Goal: Transaction & Acquisition: Purchase product/service

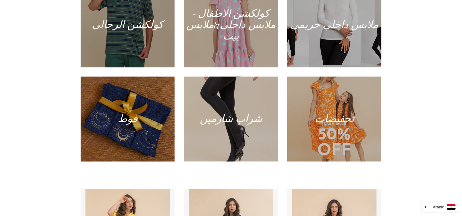
scroll to position [407, 0]
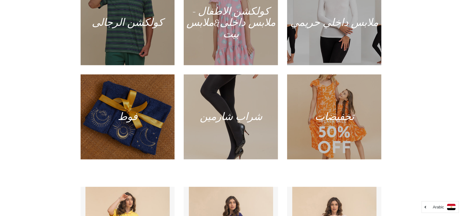
click at [27, 91] on div "منتجاتنا كولكشن صيفى 2025 كولكشن شتوى 2024 كولكشن الرجالى" at bounding box center [231, 3] width 462 height 332
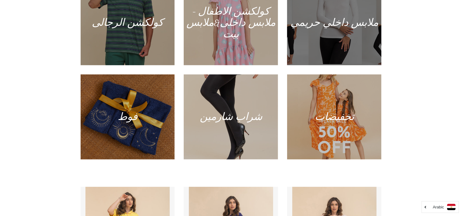
click at [297, 51] on div at bounding box center [334, 23] width 97 height 88
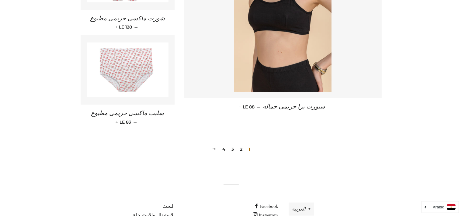
scroll to position [880, 0]
click at [240, 144] on link "2" at bounding box center [240, 148] width 7 height 9
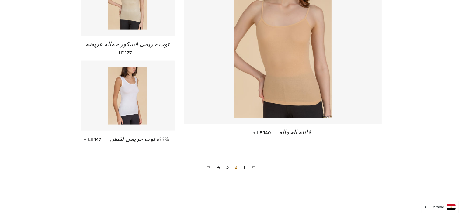
scroll to position [872, 0]
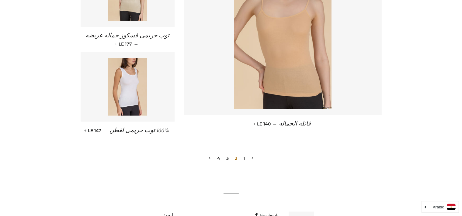
click at [227, 154] on link "3" at bounding box center [227, 158] width 7 height 9
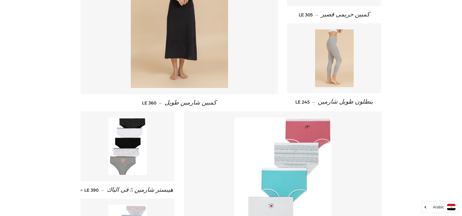
scroll to position [445, 0]
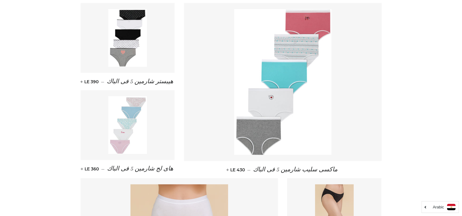
click at [122, 141] on img at bounding box center [127, 125] width 39 height 58
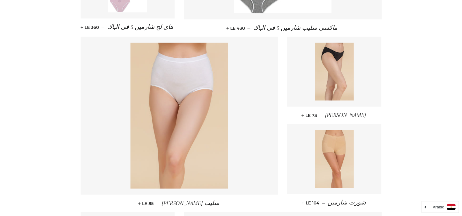
scroll to position [615, 0]
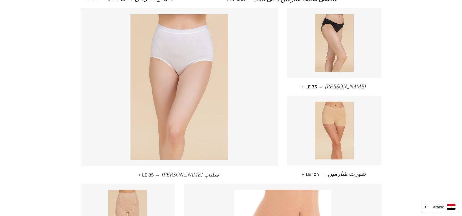
click at [193, 90] on img at bounding box center [178, 87] width 97 height 146
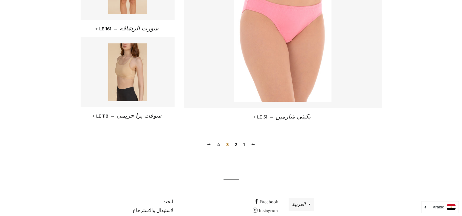
scroll to position [878, 0]
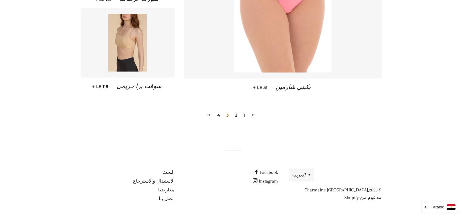
click at [235, 115] on link "2" at bounding box center [235, 115] width 7 height 9
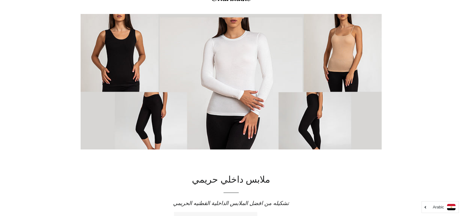
scroll to position [0, 0]
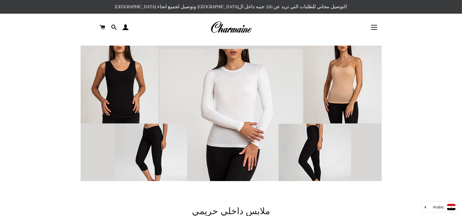
click at [239, 27] on img at bounding box center [230, 27] width 41 height 13
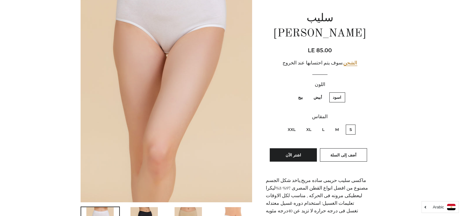
scroll to position [121, 0]
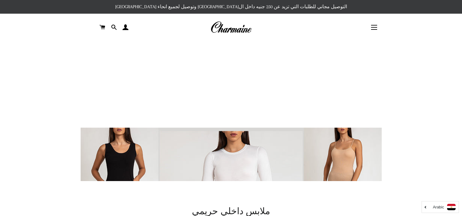
scroll to position [369, 0]
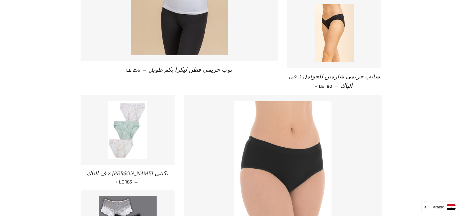
click at [125, 128] on img at bounding box center [127, 130] width 39 height 58
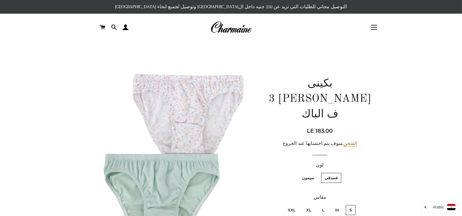
click at [111, 137] on img at bounding box center [167, 193] width 172 height 257
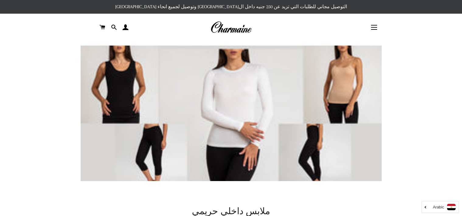
scroll to position [369, 0]
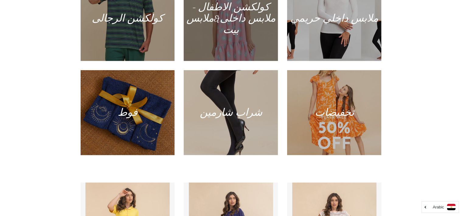
scroll to position [417, 0]
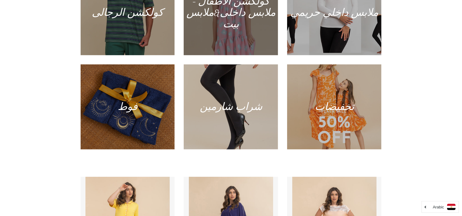
click at [255, 42] on div at bounding box center [230, 13] width 97 height 88
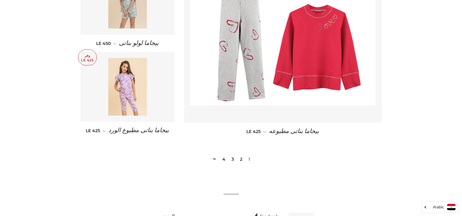
scroll to position [865, 0]
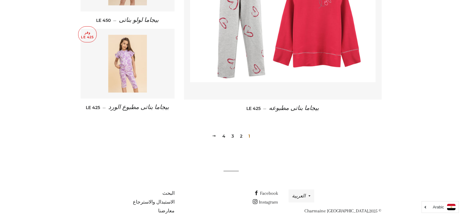
click at [223, 132] on link "4" at bounding box center [224, 136] width 8 height 9
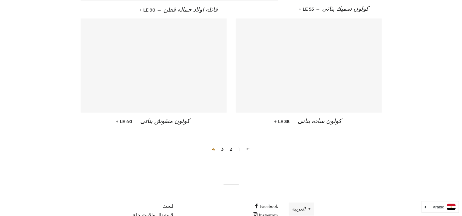
scroll to position [808, 0]
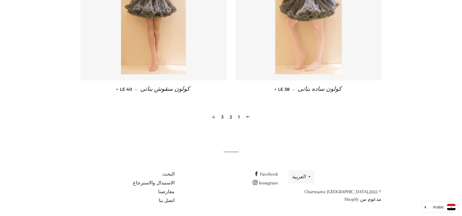
click at [222, 114] on link "3" at bounding box center [221, 116] width 7 height 9
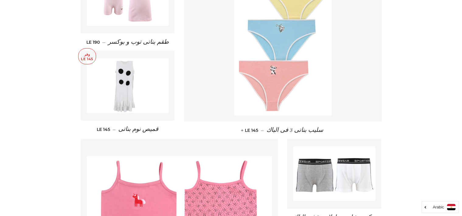
scroll to position [479, 0]
click at [303, 68] on img at bounding box center [282, 42] width 97 height 146
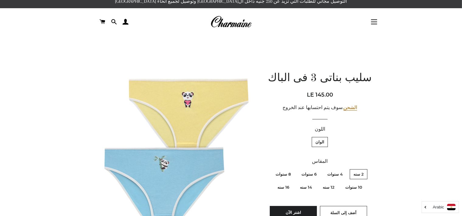
scroll to position [5, 0]
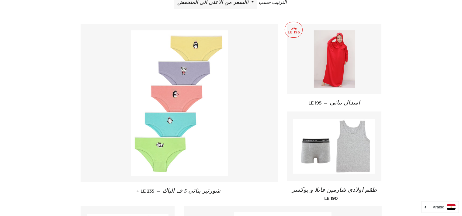
scroll to position [235, 0]
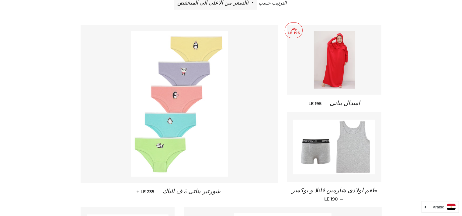
click at [180, 112] on img at bounding box center [179, 104] width 97 height 146
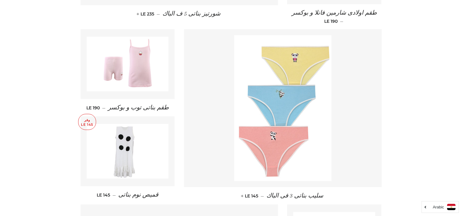
scroll to position [413, 0]
click at [133, 62] on img at bounding box center [128, 63] width 82 height 55
